Goal: Task Accomplishment & Management: Manage account settings

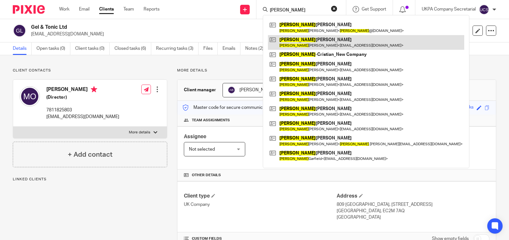
type input "andrew"
click at [333, 42] on link at bounding box center [366, 42] width 196 height 15
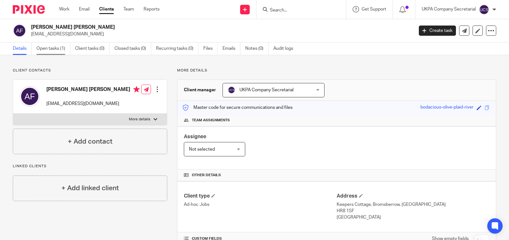
click at [50, 44] on link "Open tasks (1)" at bounding box center [53, 48] width 34 height 12
click at [50, 51] on link "Open tasks (1)" at bounding box center [53, 48] width 34 height 12
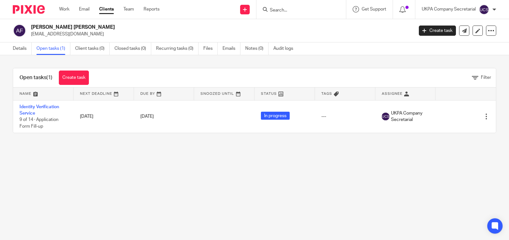
click at [33, 108] on link "Identity Verification Service" at bounding box center [39, 110] width 40 height 11
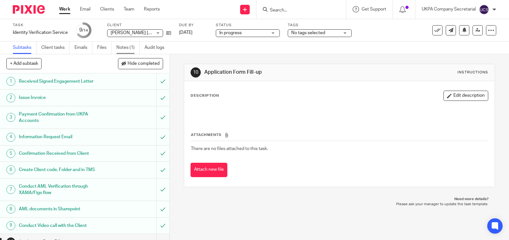
click at [127, 48] on link "Notes (1)" at bounding box center [127, 48] width 23 height 12
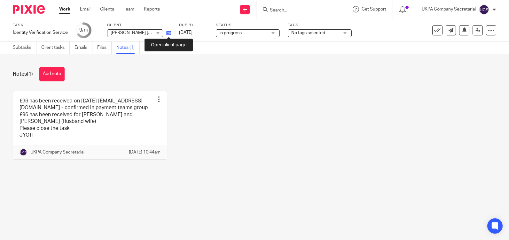
click at [170, 33] on icon at bounding box center [168, 33] width 5 height 5
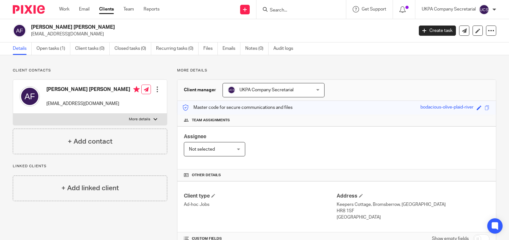
drag, startPoint x: 31, startPoint y: 34, endPoint x: 79, endPoint y: 34, distance: 47.6
click at [79, 34] on p "growingmetal@aol.com" at bounding box center [220, 34] width 378 height 6
copy p "growingmetal@aol.com"
click at [289, 148] on div "Assignee Not selected Not selected Not selected Aarshika Awale Aayush Niraula A…" at bounding box center [336, 147] width 318 height 43
click at [475, 30] on icon at bounding box center [477, 30] width 5 height 5
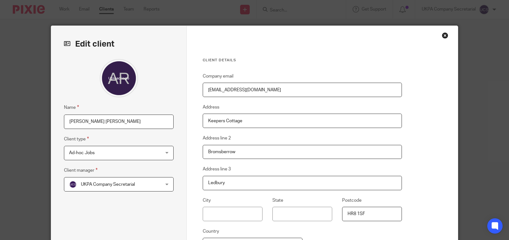
click at [101, 122] on input "[PERSON_NAME] [PERSON_NAME]" at bounding box center [119, 122] width 110 height 14
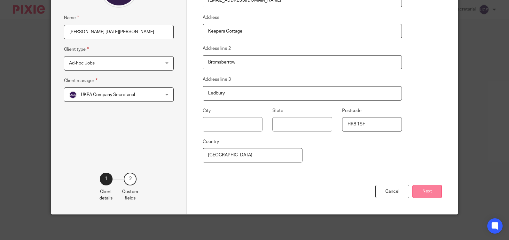
type input "[PERSON_NAME] [DATE][PERSON_NAME]"
click at [418, 196] on button "Next" at bounding box center [426, 192] width 29 height 14
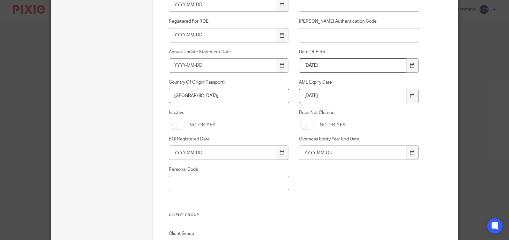
scroll to position [498, 0]
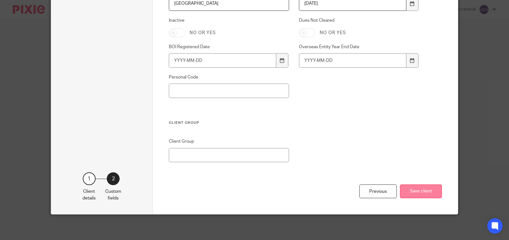
click at [423, 189] on button "Save client" at bounding box center [421, 192] width 42 height 14
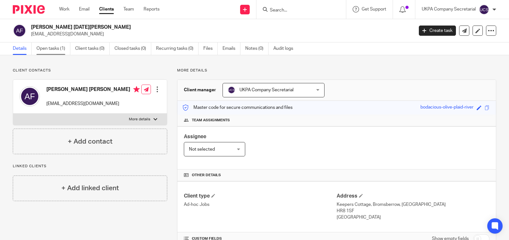
click at [50, 48] on link "Open tasks (1)" at bounding box center [53, 48] width 34 height 12
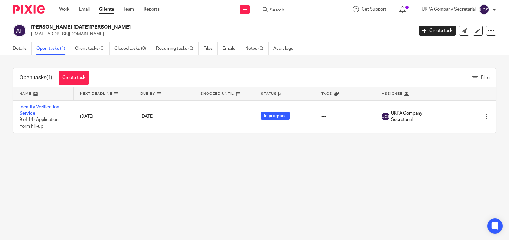
click at [28, 106] on link "Identity Verification Service" at bounding box center [39, 110] width 40 height 11
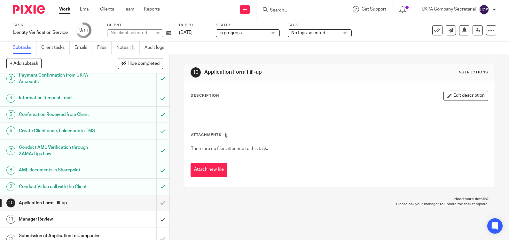
scroll to position [82, 0]
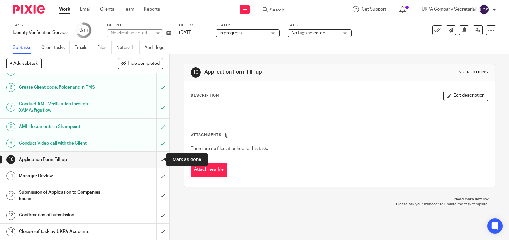
click at [157, 160] on input "submit" at bounding box center [84, 160] width 169 height 16
click at [156, 174] on input "submit" at bounding box center [84, 176] width 169 height 16
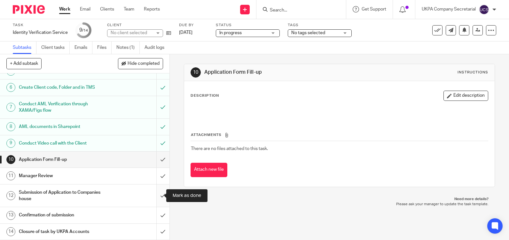
click at [156, 195] on input "submit" at bounding box center [84, 196] width 169 height 23
click at [158, 219] on input "submit" at bounding box center [84, 215] width 169 height 16
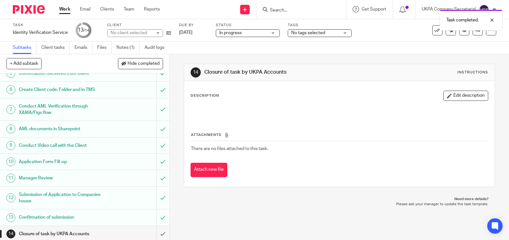
scroll to position [82, 0]
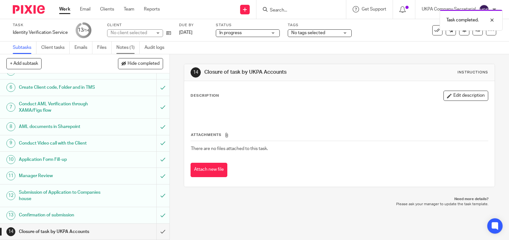
click at [127, 48] on link "Notes (1)" at bounding box center [127, 48] width 23 height 12
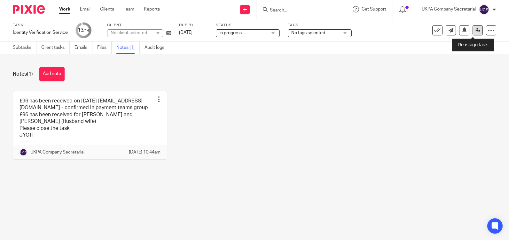
click at [475, 28] on icon at bounding box center [477, 30] width 5 height 5
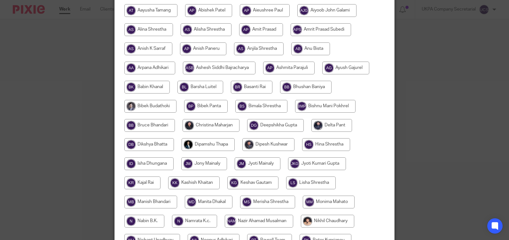
scroll to position [350, 0]
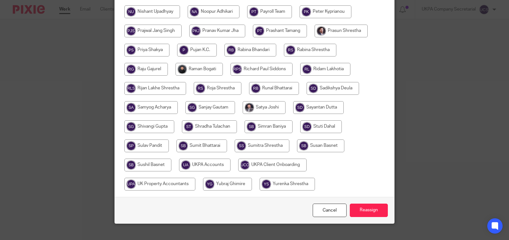
click at [213, 159] on input "radio" at bounding box center [204, 165] width 51 height 13
radio input "true"
click at [361, 204] on input "Reassign" at bounding box center [368, 211] width 38 height 14
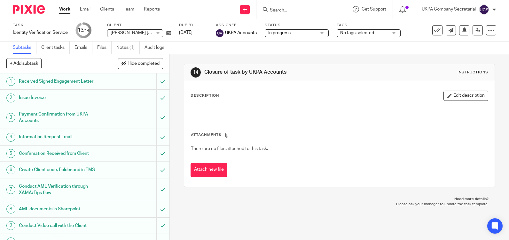
click at [286, 11] on input "Search" at bounding box center [297, 11] width 57 height 6
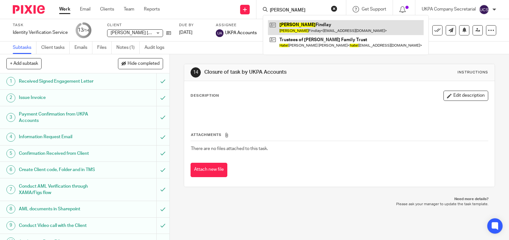
type input "hazel"
click at [326, 26] on link at bounding box center [346, 27] width 156 height 15
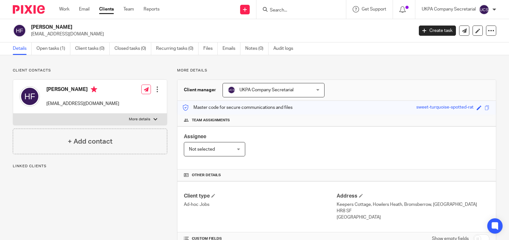
drag, startPoint x: 31, startPoint y: 35, endPoint x: 95, endPoint y: 35, distance: 64.2
click at [95, 35] on p "[EMAIL_ADDRESS][DOMAIN_NAME]" at bounding box center [220, 34] width 378 height 6
copy p "[EMAIL_ADDRESS][DOMAIN_NAME]"
click at [304, 151] on div "Assignee Not selected Not selected Not selected [PERSON_NAME] [PERSON_NAME] [PE…" at bounding box center [336, 147] width 318 height 43
click at [49, 46] on link "Open tasks (1)" at bounding box center [53, 48] width 34 height 12
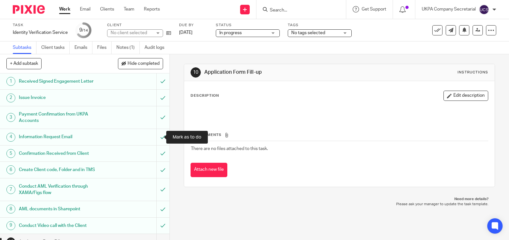
click at [154, 141] on input "submit" at bounding box center [84, 137] width 169 height 16
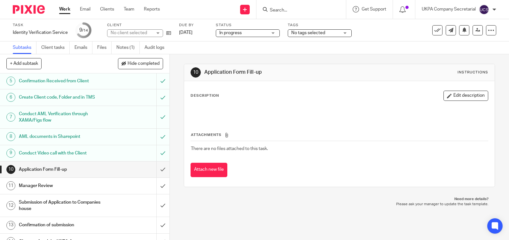
scroll to position [82, 0]
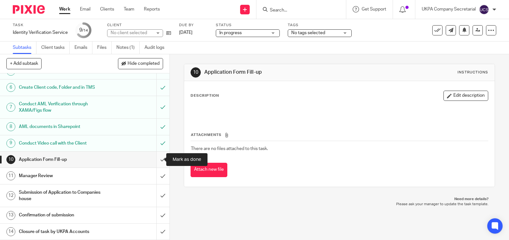
click at [157, 158] on input "submit" at bounding box center [84, 160] width 169 height 16
click at [156, 174] on input "submit" at bounding box center [84, 176] width 169 height 16
click at [156, 192] on input "submit" at bounding box center [84, 196] width 169 height 23
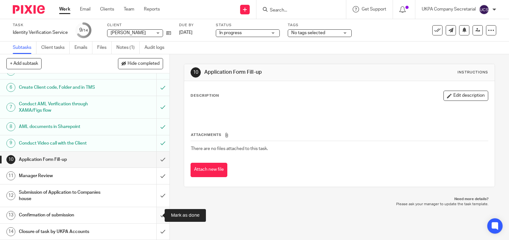
click at [155, 215] on input "submit" at bounding box center [84, 215] width 169 height 16
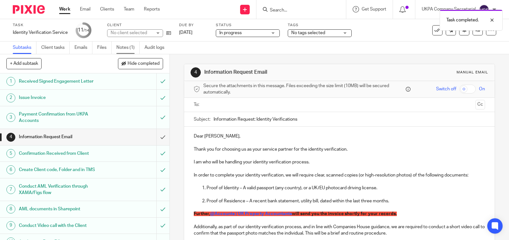
click at [124, 44] on link "Notes (1)" at bounding box center [127, 48] width 23 height 12
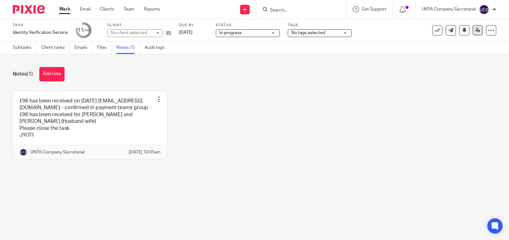
click at [476, 29] on link at bounding box center [477, 30] width 10 height 10
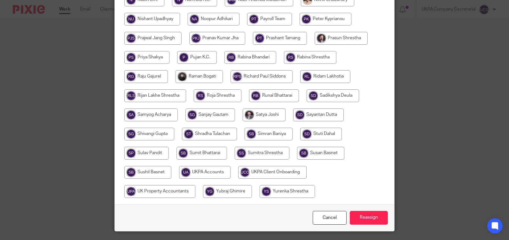
scroll to position [350, 0]
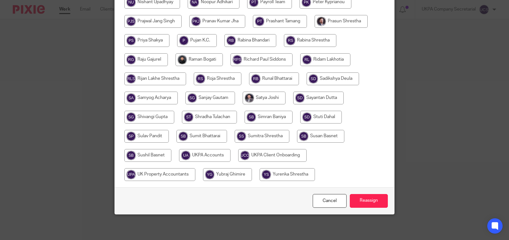
click at [201, 154] on input "radio" at bounding box center [204, 155] width 51 height 13
radio input "true"
click at [368, 205] on input "Reassign" at bounding box center [368, 201] width 38 height 14
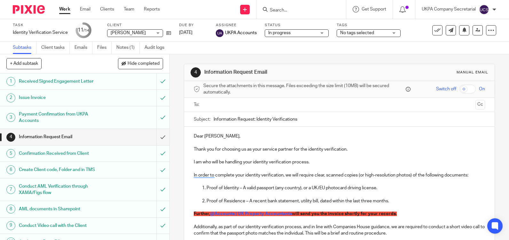
click at [301, 9] on input "Search" at bounding box center [297, 11] width 57 height 6
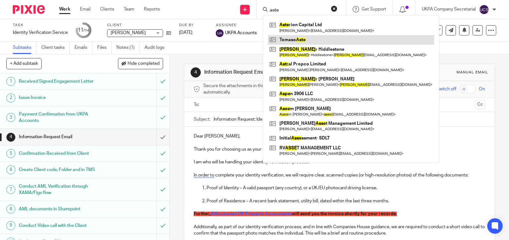
type input "aste"
click at [308, 38] on link at bounding box center [351, 40] width 166 height 10
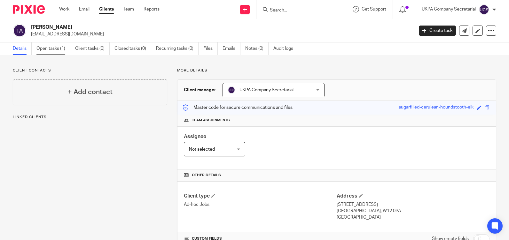
click at [46, 48] on link "Open tasks (1)" at bounding box center [53, 48] width 34 height 12
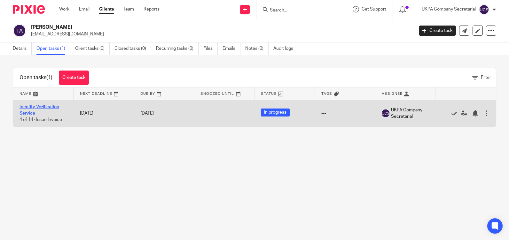
click at [24, 114] on link "Identity Verification Service" at bounding box center [39, 110] width 40 height 11
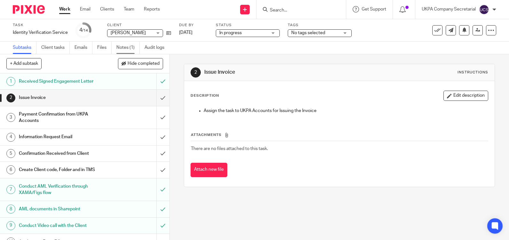
click at [126, 46] on link "Notes (1)" at bounding box center [127, 48] width 23 height 12
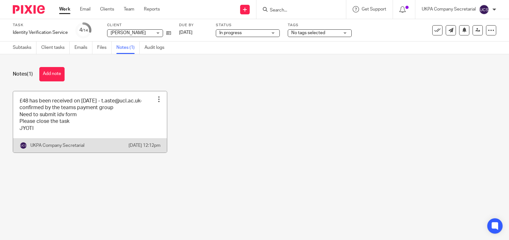
click at [75, 114] on link at bounding box center [90, 121] width 154 height 61
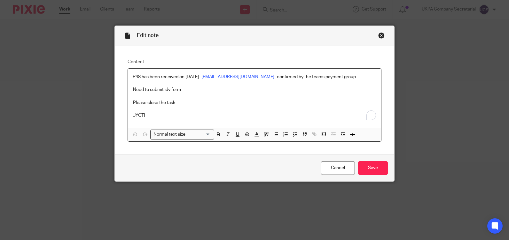
click at [177, 101] on p "Please close the task" at bounding box center [254, 103] width 243 height 6
click at [179, 88] on p "Need to submit idv form" at bounding box center [254, 90] width 243 height 6
click at [376, 166] on input "Save" at bounding box center [373, 168] width 30 height 14
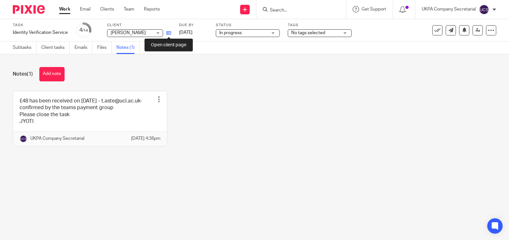
click at [170, 31] on icon at bounding box center [168, 33] width 5 height 5
click at [315, 10] on input "Search" at bounding box center [297, 11] width 57 height 6
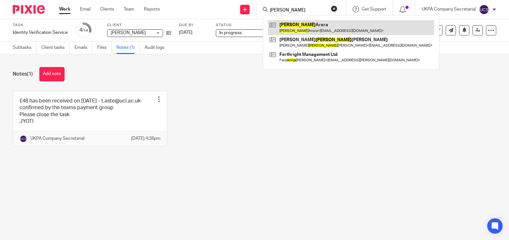
type input "anita"
click at [307, 26] on link at bounding box center [351, 27] width 166 height 15
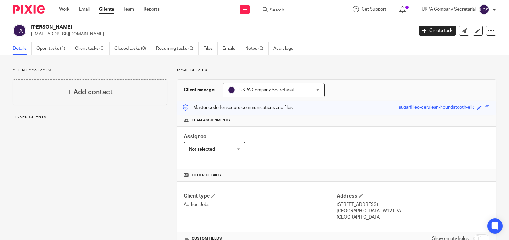
click at [31, 36] on div "Tomaso Aste tomaso.aste@gmail.com" at bounding box center [211, 30] width 396 height 13
drag, startPoint x: 30, startPoint y: 33, endPoint x: 93, endPoint y: 31, distance: 62.6
click at [93, 31] on div "Tomaso Aste tomaso.aste@gmail.com" at bounding box center [211, 30] width 396 height 13
copy p "tomaso.aste@gmail.com"
click at [265, 175] on h4 "Other details" at bounding box center [336, 175] width 305 height 5
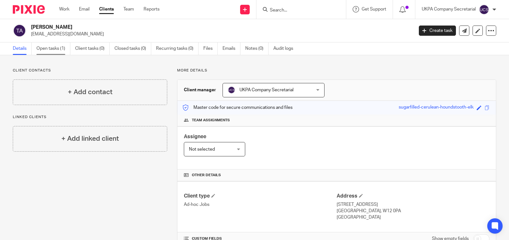
click at [56, 52] on link "Open tasks (1)" at bounding box center [53, 48] width 34 height 12
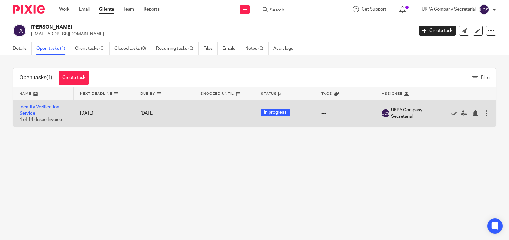
click at [29, 107] on link "Identity Verification Service" at bounding box center [39, 110] width 40 height 11
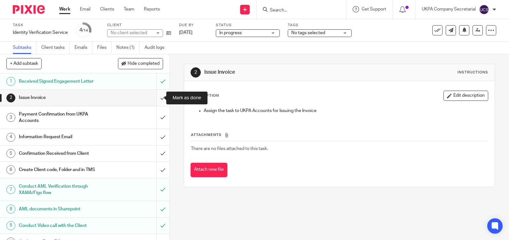
click at [157, 98] on input "submit" at bounding box center [84, 98] width 169 height 16
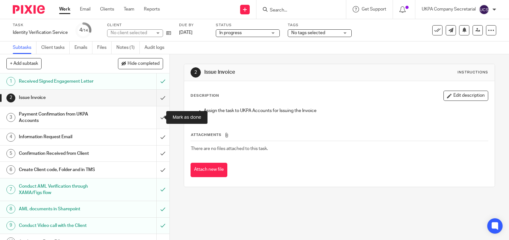
click at [157, 112] on input "submit" at bounding box center [84, 117] width 169 height 23
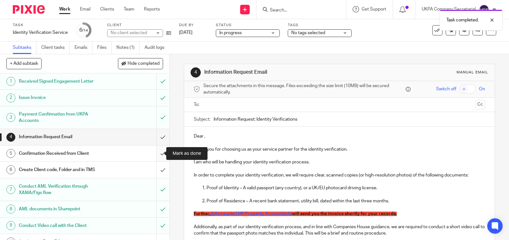
drag, startPoint x: 156, startPoint y: 138, endPoint x: 157, endPoint y: 153, distance: 14.7
click at [157, 153] on div "1 Received Signed Engagement Letter 2 Issue Invoice 3 Payment Confirmation from…" at bounding box center [84, 156] width 169 height 167
click at [157, 153] on input "submit" at bounding box center [84, 154] width 169 height 16
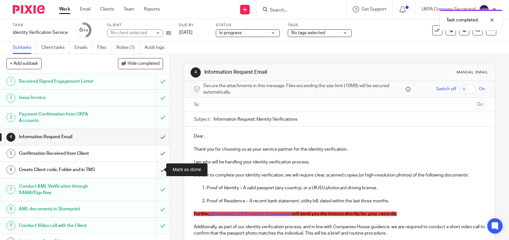
click at [158, 170] on input "submit" at bounding box center [84, 170] width 169 height 16
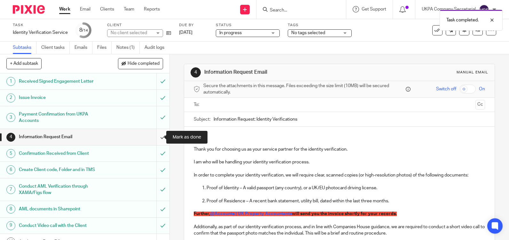
click at [156, 138] on input "submit" at bounding box center [84, 137] width 169 height 16
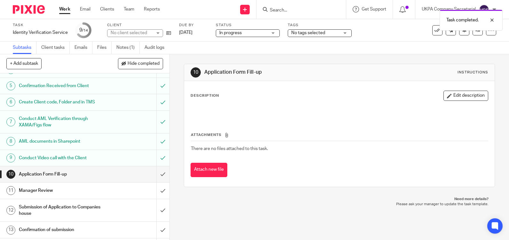
scroll to position [82, 0]
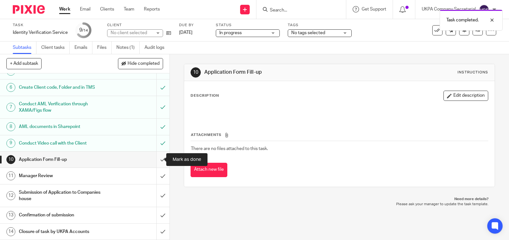
click at [156, 160] on input "submit" at bounding box center [84, 160] width 169 height 16
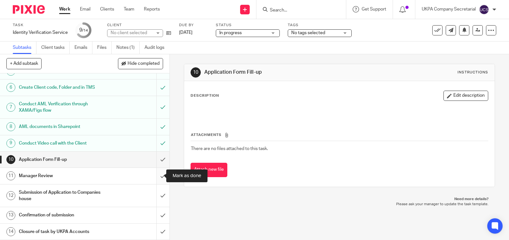
click at [156, 176] on input "submit" at bounding box center [84, 176] width 169 height 16
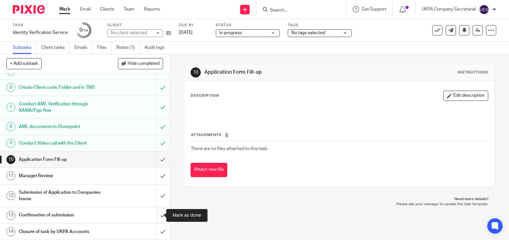
drag, startPoint x: 156, startPoint y: 194, endPoint x: 158, endPoint y: 214, distance: 20.0
click at [158, 214] on div "1 Received Signed Engagement Letter 2 Issue Invoice 3 Payment Confirmation from…" at bounding box center [84, 156] width 169 height 167
click at [158, 214] on input "submit" at bounding box center [84, 215] width 169 height 16
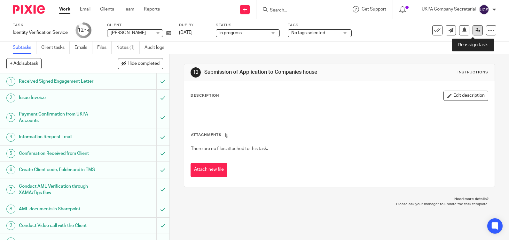
click at [475, 29] on icon at bounding box center [477, 30] width 5 height 5
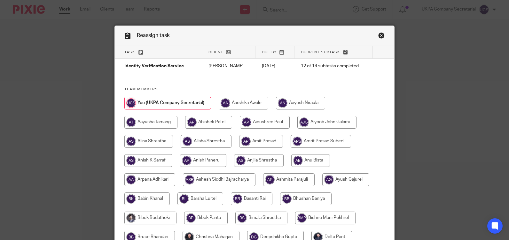
click at [380, 35] on link "Close this dialog window" at bounding box center [381, 36] width 6 height 9
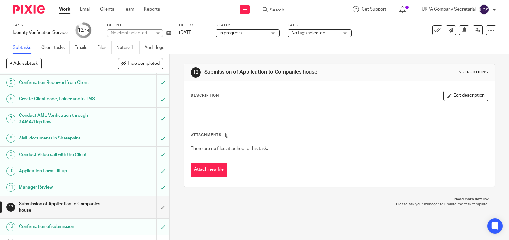
scroll to position [82, 0]
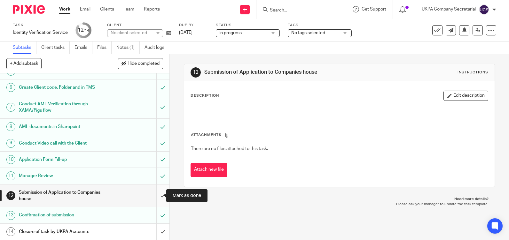
click at [157, 196] on input "submit" at bounding box center [84, 196] width 169 height 23
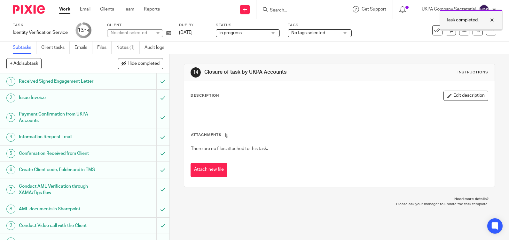
click at [491, 19] on div at bounding box center [486, 20] width 17 height 8
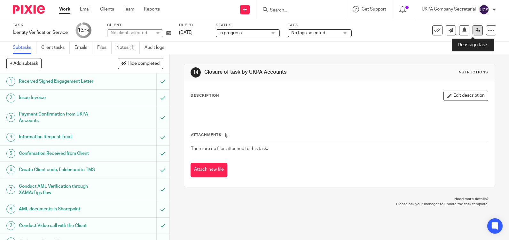
click at [475, 31] on icon at bounding box center [477, 30] width 5 height 5
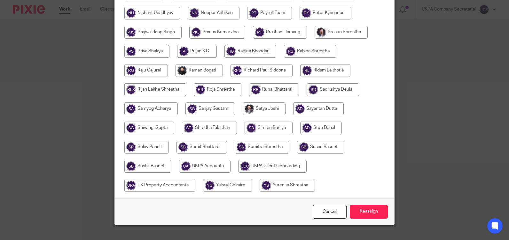
scroll to position [350, 0]
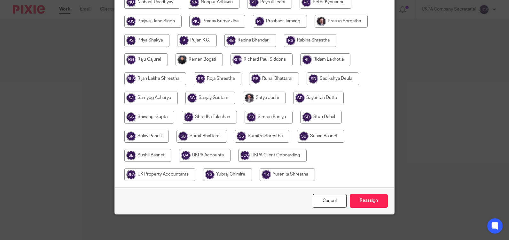
click at [212, 157] on input "radio" at bounding box center [204, 155] width 51 height 13
radio input "true"
click at [367, 205] on input "Reassign" at bounding box center [368, 201] width 38 height 14
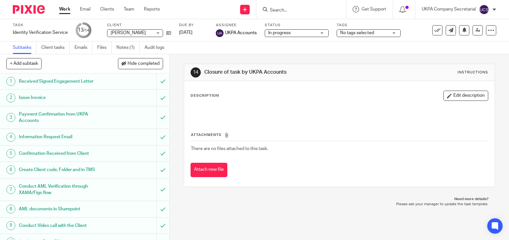
click at [314, 9] on input "Search" at bounding box center [297, 11] width 57 height 6
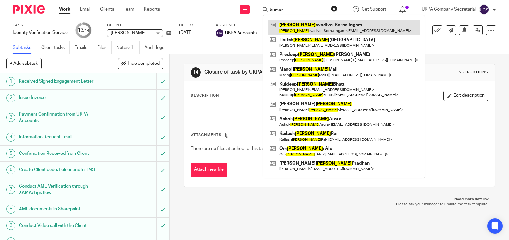
type input "kumar"
click at [317, 27] on link at bounding box center [344, 27] width 152 height 15
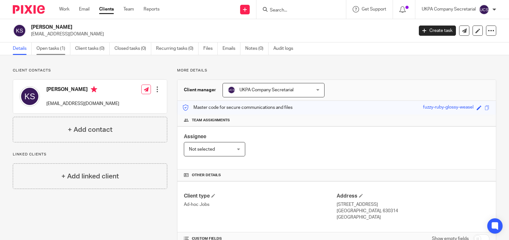
click at [53, 49] on link "Open tasks (1)" at bounding box center [53, 48] width 34 height 12
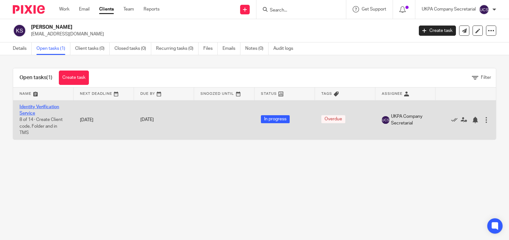
click at [31, 108] on link "Identity Verification Service" at bounding box center [39, 110] width 40 height 11
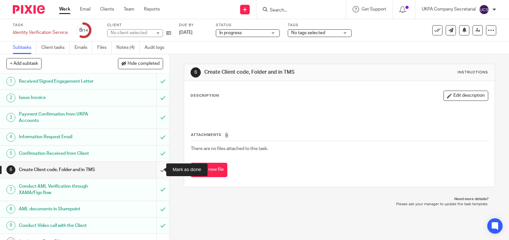
click at [157, 171] on input "submit" at bounding box center [84, 170] width 169 height 16
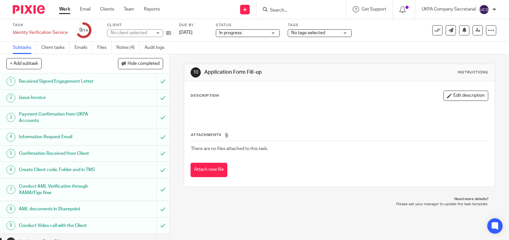
scroll to position [82, 0]
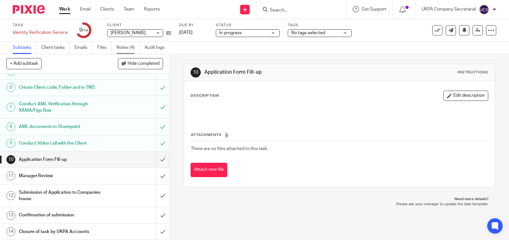
click at [120, 48] on link "Notes (4)" at bounding box center [127, 48] width 23 height 12
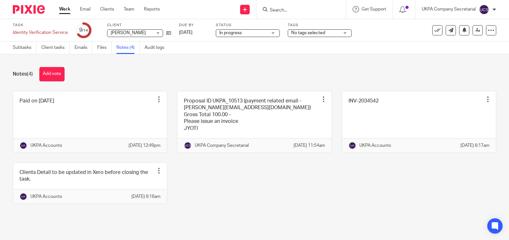
click at [240, 86] on div "Notes (4) Add note Paid on 09 Oct 2025 Edit note Delete note UKPA Accounts 14 O…" at bounding box center [254, 140] width 509 height 172
click at [171, 34] on icon at bounding box center [168, 33] width 5 height 5
click at [297, 11] on input "Search" at bounding box center [297, 11] width 57 height 6
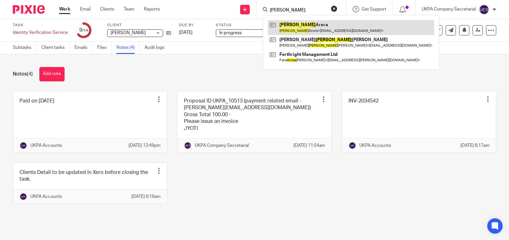
type input "ANITA"
click at [299, 24] on link at bounding box center [351, 27] width 166 height 15
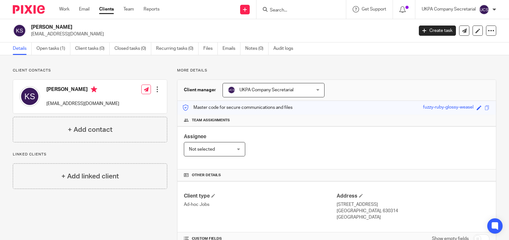
click at [228, 201] on div "Client type Ad-hoc Jobs" at bounding box center [260, 207] width 153 height 28
drag, startPoint x: 31, startPoint y: 35, endPoint x: 88, endPoint y: 35, distance: 57.2
click at [88, 35] on p "[EMAIL_ADDRESS][DOMAIN_NAME]" at bounding box center [220, 34] width 378 height 6
copy p "[EMAIL_ADDRESS][DOMAIN_NAME]"
click at [303, 7] on form at bounding box center [303, 9] width 68 height 8
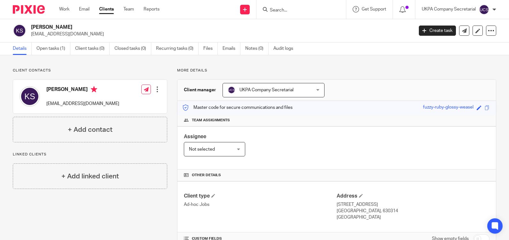
drag, startPoint x: 31, startPoint y: 27, endPoint x: 55, endPoint y: 30, distance: 23.5
drag, startPoint x: 55, startPoint y: 30, endPoint x: 309, endPoint y: 142, distance: 277.9
click at [309, 142] on div "Assignee Not selected Not selected Not selected [PERSON_NAME] [PERSON_NAME] [PE…" at bounding box center [336, 147] width 318 height 43
drag, startPoint x: 31, startPoint y: 27, endPoint x: 91, endPoint y: 33, distance: 60.3
click at [91, 33] on div "[PERSON_NAME] [EMAIL_ADDRESS][DOMAIN_NAME]" at bounding box center [220, 30] width 378 height 13
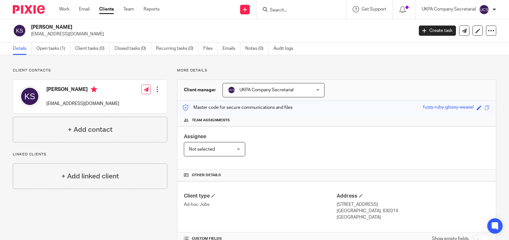
copy div "[PERSON_NAME] [EMAIL_ADDRESS][DOMAIN_NAME]"
click at [266, 199] on h4 "Client type" at bounding box center [260, 196] width 153 height 7
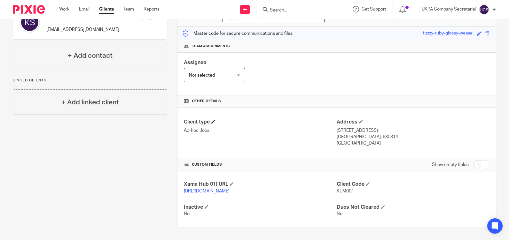
scroll to position [80, 0]
drag, startPoint x: 334, startPoint y: 184, endPoint x: 351, endPoint y: 184, distance: 16.9
click at [351, 188] on p "KUM001" at bounding box center [412, 191] width 153 height 6
copy span "KUM001"
click at [413, 143] on div "Client type Ad-hoc Jobs Address 7, 31A, Kandadevi Post, Devakotai Tamil Nadu, 6…" at bounding box center [336, 132] width 318 height 51
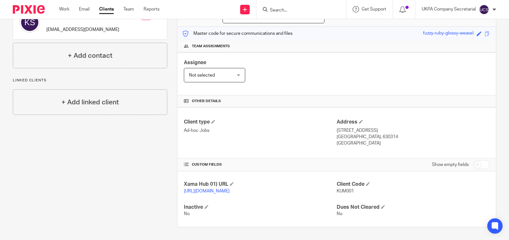
scroll to position [0, 0]
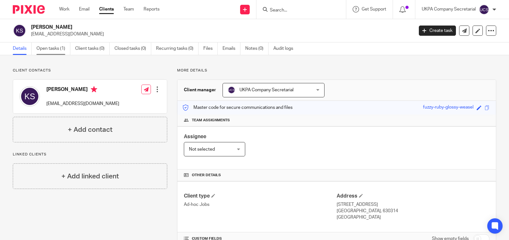
click at [45, 49] on link "Open tasks (1)" at bounding box center [53, 48] width 34 height 12
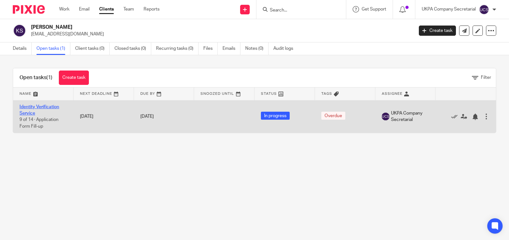
click at [34, 106] on link "Identity Verification Service" at bounding box center [39, 110] width 40 height 11
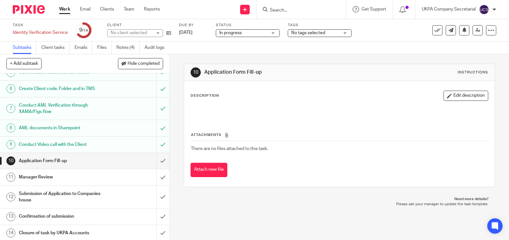
scroll to position [82, 0]
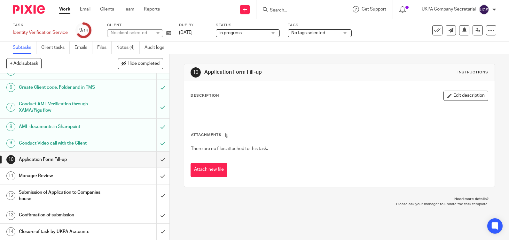
click at [291, 9] on input "Search" at bounding box center [297, 11] width 57 height 6
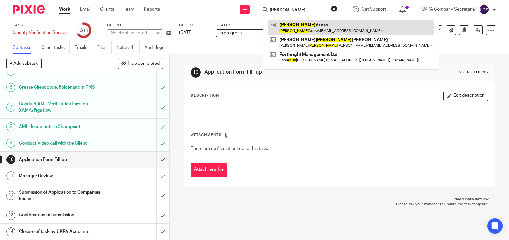
type input "anita"
click at [315, 27] on link at bounding box center [351, 27] width 166 height 15
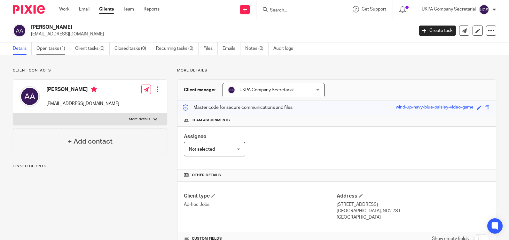
click at [50, 48] on link "Open tasks (1)" at bounding box center [53, 48] width 34 height 12
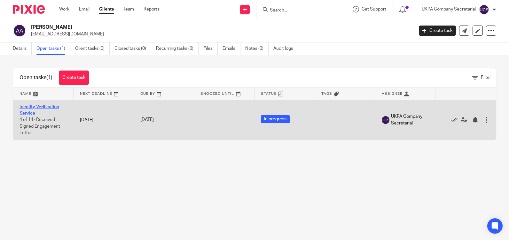
click at [36, 105] on link "Identity Verification Service" at bounding box center [39, 110] width 40 height 11
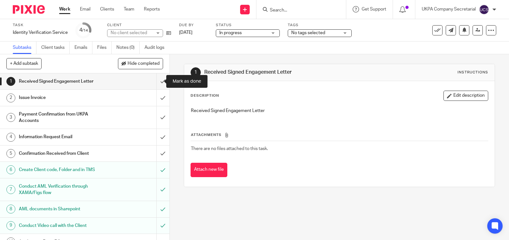
click at [157, 80] on input "submit" at bounding box center [84, 81] width 169 height 16
click at [157, 96] on input "submit" at bounding box center [84, 98] width 169 height 16
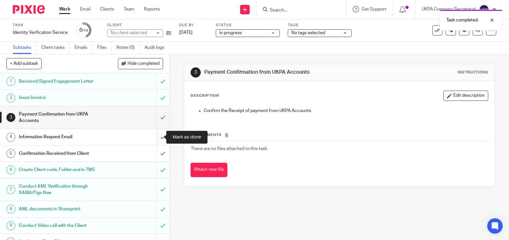
drag, startPoint x: 157, startPoint y: 118, endPoint x: 156, endPoint y: 136, distance: 18.6
click at [156, 136] on div "1 Received Signed Engagement Letter 2 Issue Invoice 3 Payment Confirmation from…" at bounding box center [84, 156] width 169 height 167
click at [156, 136] on input "submit" at bounding box center [84, 137] width 169 height 16
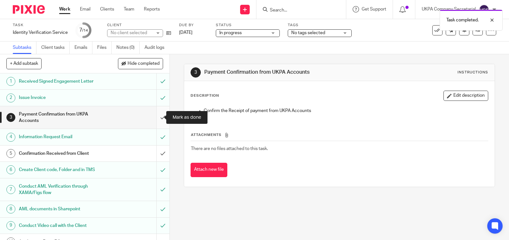
click at [158, 119] on input "submit" at bounding box center [84, 117] width 169 height 23
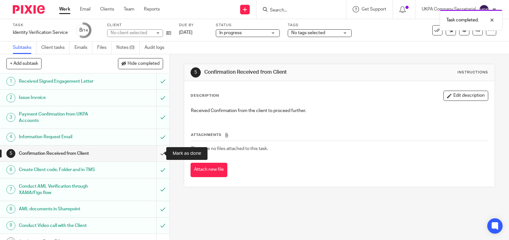
click at [157, 151] on input "submit" at bounding box center [84, 154] width 169 height 16
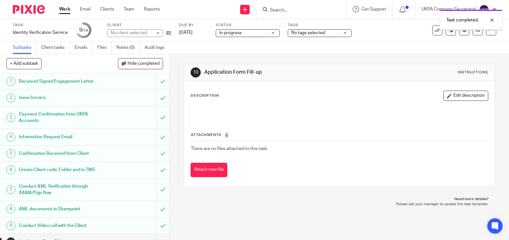
scroll to position [82, 0]
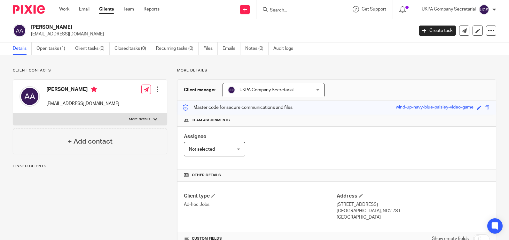
drag, startPoint x: 29, startPoint y: 34, endPoint x: 94, endPoint y: 37, distance: 64.9
click at [94, 37] on div "[PERSON_NAME] [EMAIL_ADDRESS][DOMAIN_NAME]" at bounding box center [211, 30] width 396 height 13
copy p "[EMAIL_ADDRESS][DOMAIN_NAME]"
click at [56, 48] on link "Open tasks (1)" at bounding box center [53, 48] width 34 height 12
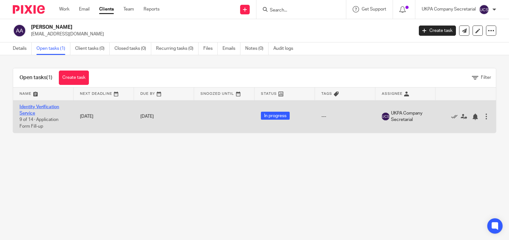
click at [32, 108] on link "Identity Verification Service" at bounding box center [39, 110] width 40 height 11
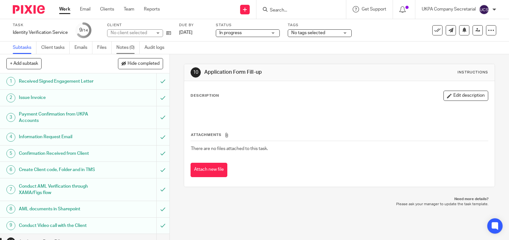
click at [127, 47] on link "Notes (0)" at bounding box center [127, 48] width 23 height 12
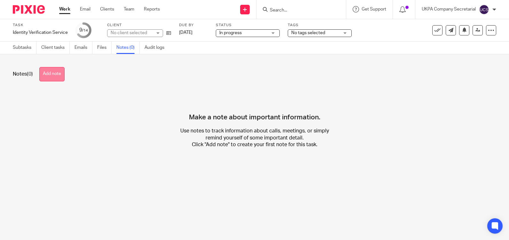
click at [57, 77] on button "Add note" at bounding box center [51, 74] width 25 height 14
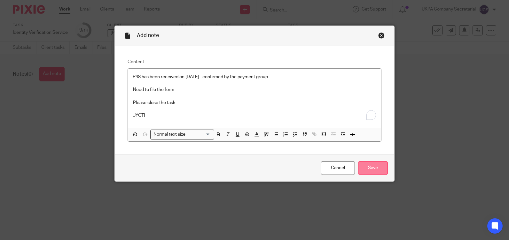
click at [378, 173] on input "Save" at bounding box center [373, 168] width 30 height 14
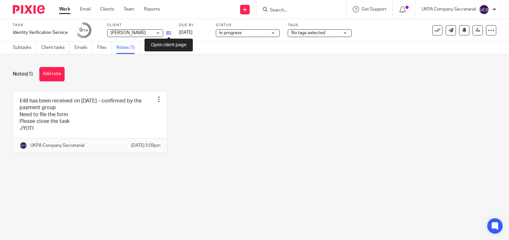
click at [168, 32] on icon at bounding box center [168, 33] width 5 height 5
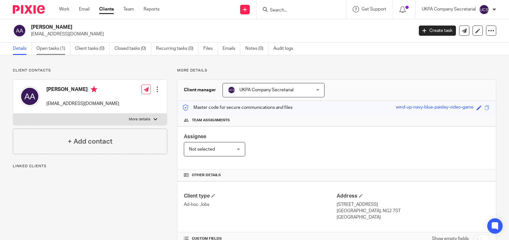
click at [44, 49] on link "Open tasks (1)" at bounding box center [53, 48] width 34 height 12
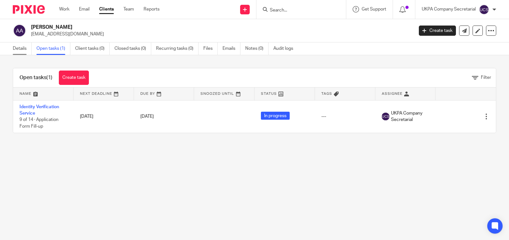
click at [17, 48] on link "Details" at bounding box center [22, 48] width 19 height 12
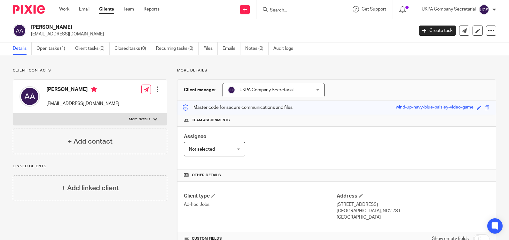
drag, startPoint x: 32, startPoint y: 27, endPoint x: 84, endPoint y: 32, distance: 52.0
click at [84, 32] on div "Anita Arora dranita_35@yahoo.co.uk" at bounding box center [220, 30] width 378 height 13
copy div "Anita Arora dranita_35@yahoo.co.uk"
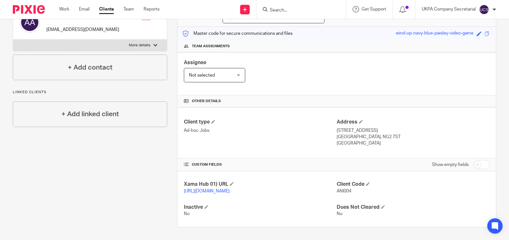
scroll to position [80, 0]
drag, startPoint x: 334, startPoint y: 177, endPoint x: 353, endPoint y: 190, distance: 23.2
click at [353, 190] on div "Client Code ANI004" at bounding box center [412, 187] width 153 height 13
copy div "Client Code ANI004"
click at [274, 127] on p "Ad-hoc Jobs" at bounding box center [260, 130] width 153 height 6
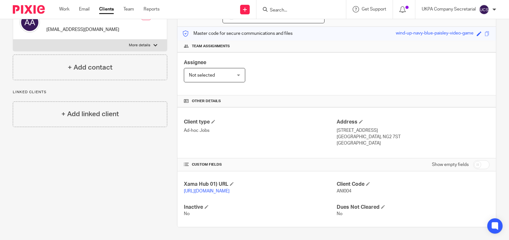
click at [303, 11] on input "Search" at bounding box center [297, 11] width 57 height 6
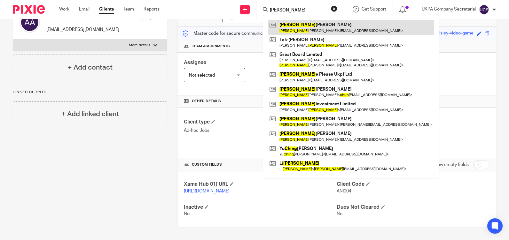
type input "chung"
click at [327, 31] on link at bounding box center [351, 27] width 166 height 15
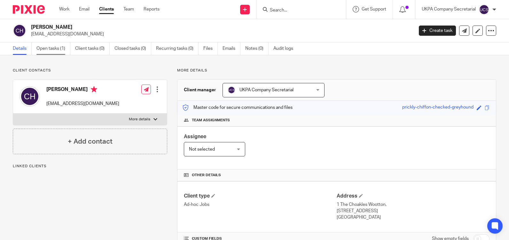
click at [48, 45] on link "Open tasks (1)" at bounding box center [53, 48] width 34 height 12
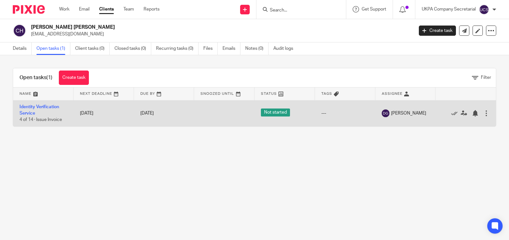
click at [26, 111] on td "Identity Verification Service 4 of 14 · Issue Invoice" at bounding box center [43, 113] width 60 height 26
click at [26, 109] on link "Identity Verification Service" at bounding box center [39, 110] width 40 height 11
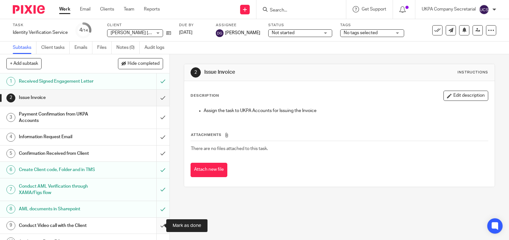
click at [157, 227] on input "submit" at bounding box center [84, 226] width 169 height 16
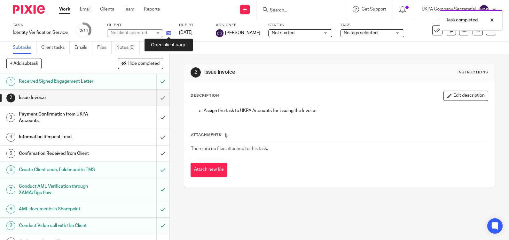
click at [169, 33] on icon at bounding box center [168, 33] width 5 height 5
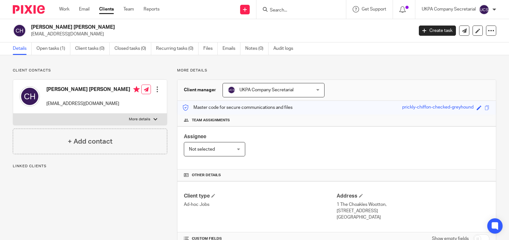
drag, startPoint x: 31, startPoint y: 34, endPoint x: 97, endPoint y: 34, distance: 65.8
click at [97, 34] on p "[EMAIL_ADDRESS][DOMAIN_NAME]" at bounding box center [220, 34] width 378 height 6
copy p "[EMAIL_ADDRESS][DOMAIN_NAME]"
